Goal: Transaction & Acquisition: Obtain resource

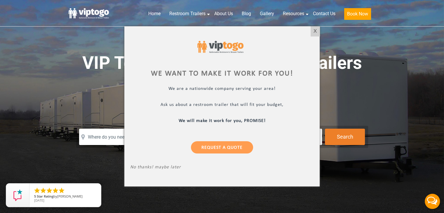
click at [314, 28] on div "X" at bounding box center [315, 31] width 9 height 10
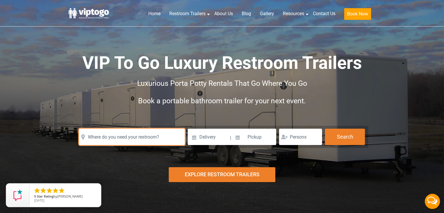
click at [152, 132] on input "text" at bounding box center [132, 137] width 106 height 16
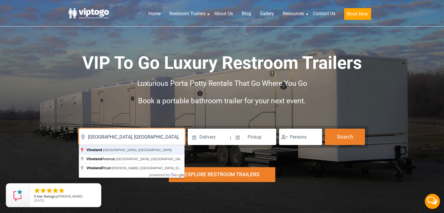
type input "Vineland, NJ, USA"
click button "autobtn" at bounding box center [0, 0] width 0 height 0
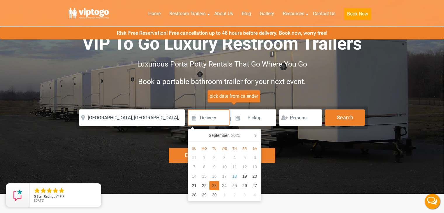
scroll to position [28, 0]
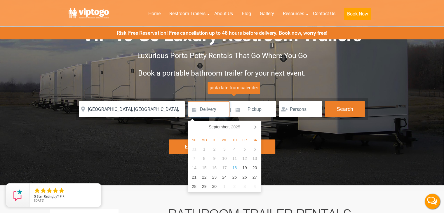
click at [257, 127] on icon at bounding box center [254, 126] width 9 height 9
click at [226, 148] on div "1" at bounding box center [224, 149] width 10 height 9
type input "10/01/2025"
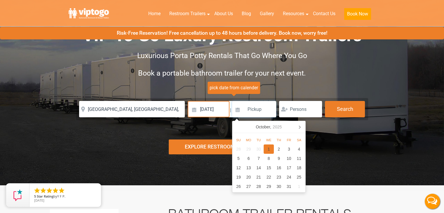
click at [268, 149] on div "1" at bounding box center [269, 149] width 10 height 9
type input "10/01/2025"
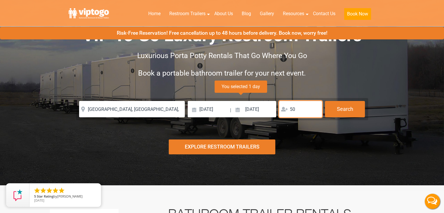
type input "50"
click at [344, 107] on button "Search" at bounding box center [345, 109] width 40 height 16
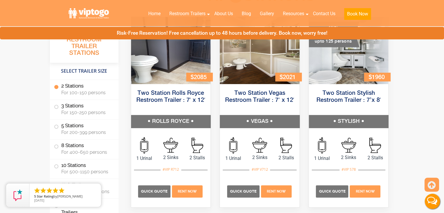
scroll to position [299, 0]
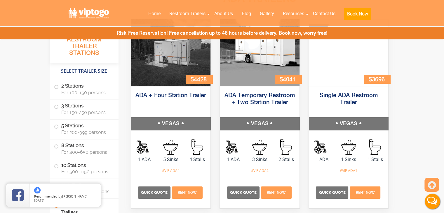
scroll to position [2074, 0]
click at [333, 191] on span "Quick Quote" at bounding box center [332, 192] width 27 height 4
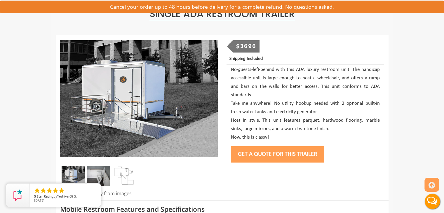
scroll to position [46, 0]
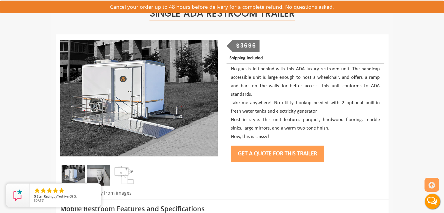
click at [295, 156] on button "Get a Quote for this Trailer" at bounding box center [277, 154] width 93 height 16
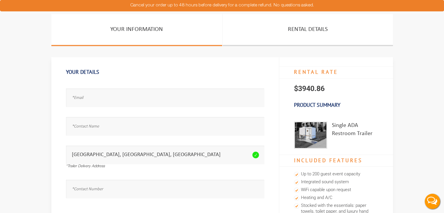
scroll to position [42, 0]
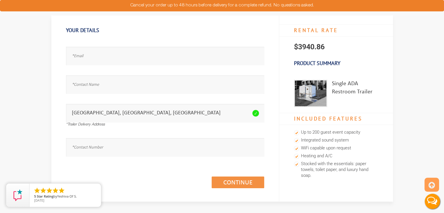
click at [185, 45] on div "Email address seems invalid." at bounding box center [165, 53] width 198 height 29
click at [156, 59] on input "text" at bounding box center [165, 56] width 198 height 18
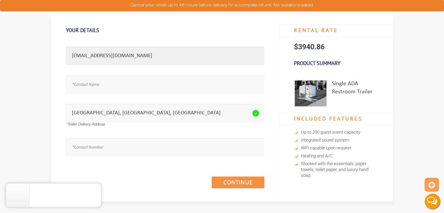
type input "jboone@njtransit.com"
type input "Jordan Boone"
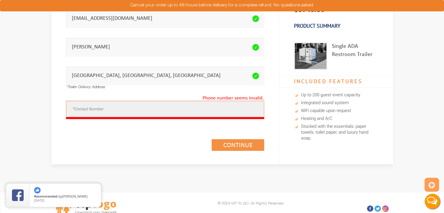
scroll to position [79, 0]
type input "0"
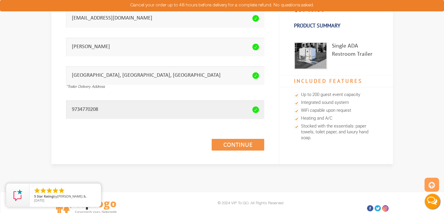
type input "9734770208"
click at [222, 138] on div "Continue (1/3)" at bounding box center [165, 139] width 198 height 34
click at [224, 146] on link "Continue (1/3)" at bounding box center [238, 145] width 53 height 12
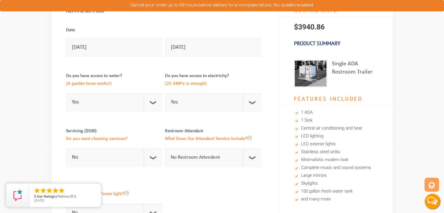
scroll to position [88, 0]
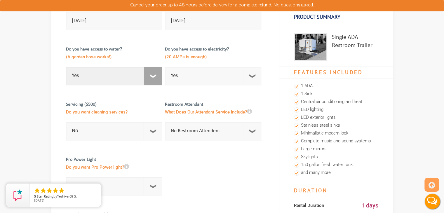
click at [151, 84] on select "Select Option Yes No" at bounding box center [114, 76] width 96 height 18
select select "No"
click at [66, 67] on select "Select Option Yes No" at bounding box center [114, 76] width 96 height 18
checkbox input "true"
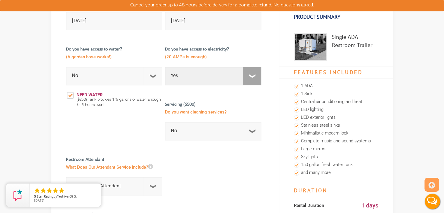
click at [247, 76] on select "Select Option Yes No" at bounding box center [213, 76] width 96 height 18
select select "No"
click at [165, 67] on select "Select Option Yes No" at bounding box center [213, 76] width 96 height 18
checkbox input "true"
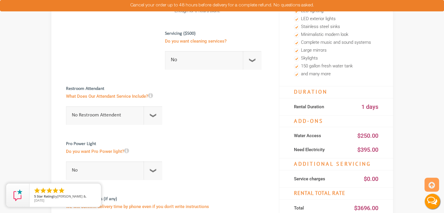
scroll to position [187, 0]
click at [181, 60] on select "No 1 Per Week 2 Per Week 3 Per Week 4 Per Week 5 Per Week 5+" at bounding box center [213, 60] width 96 height 18
click at [165, 51] on select "No 1 Per Week 2 Per Week 3 Per Week 4 Per Week 5 Per Week 5+" at bounding box center [213, 60] width 96 height 18
click at [158, 116] on select "No Restroom Attendent Attendant For One/Multiple Events" at bounding box center [114, 115] width 96 height 18
click at [66, 106] on select "No Restroom Attendent Attendant For One/Multiple Events" at bounding box center [114, 115] width 96 height 18
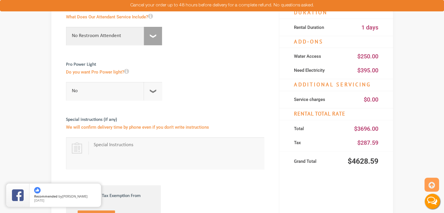
scroll to position [267, 0]
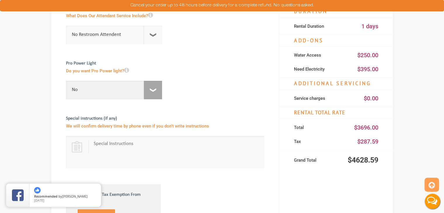
click at [151, 90] on select "No For 1 Week ($195) For 1 Month ($395)" at bounding box center [114, 90] width 96 height 18
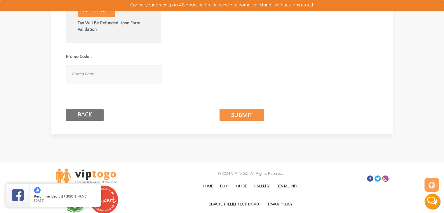
scroll to position [473, 0]
click at [247, 114] on link "Submit (2/3)" at bounding box center [242, 115] width 45 height 12
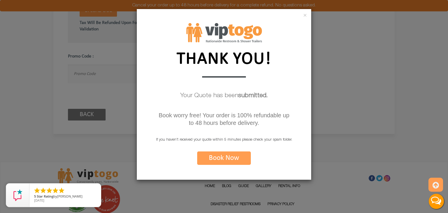
click at [336, 84] on div "× THANK YOU! Your Quote has been submitted. Book worry free! Your order is 100%…" at bounding box center [224, 106] width 448 height 213
